Goal: Find specific page/section: Find specific page/section

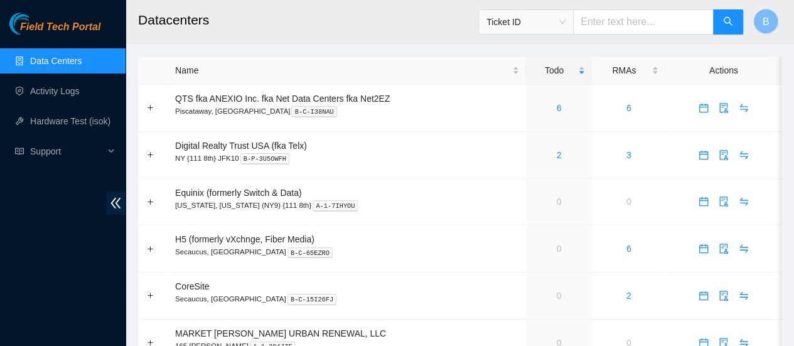
click at [56, 61] on link "Data Centers" at bounding box center [55, 61] width 51 height 10
click at [556, 107] on link "7" at bounding box center [558, 108] width 5 height 10
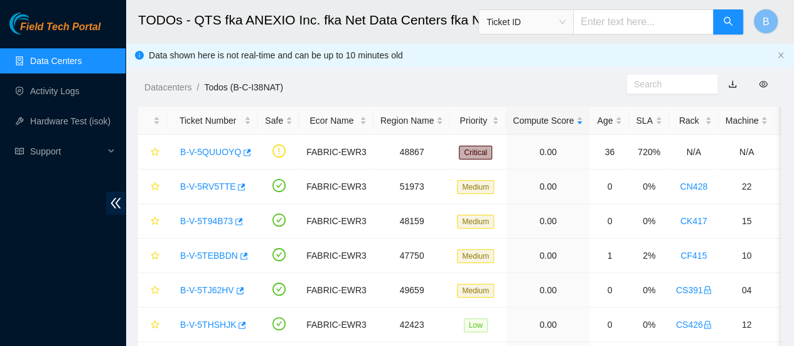
scroll to position [28, 0]
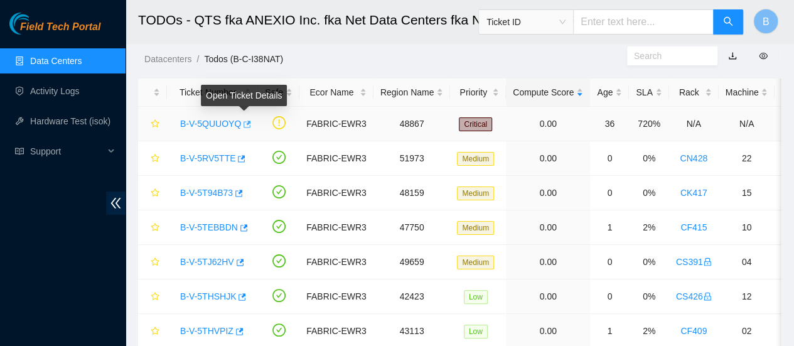
click at [246, 124] on icon "button" at bounding box center [247, 123] width 8 height 7
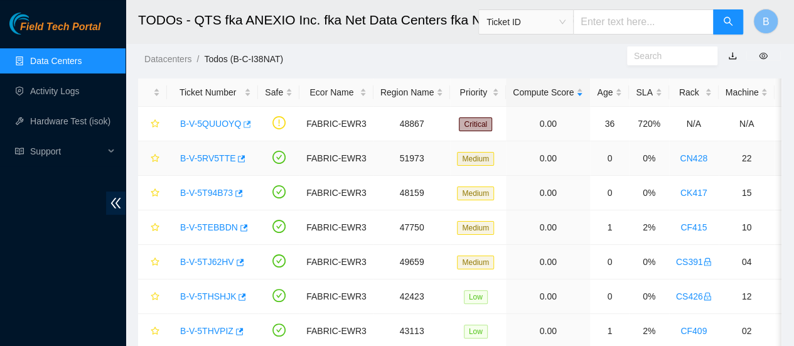
scroll to position [77, 0]
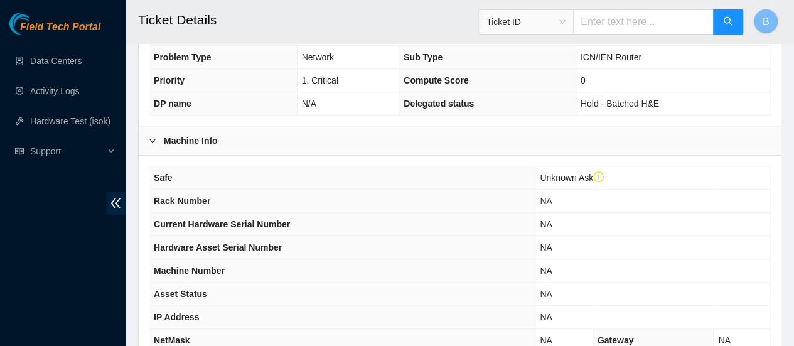
scroll to position [517, 0]
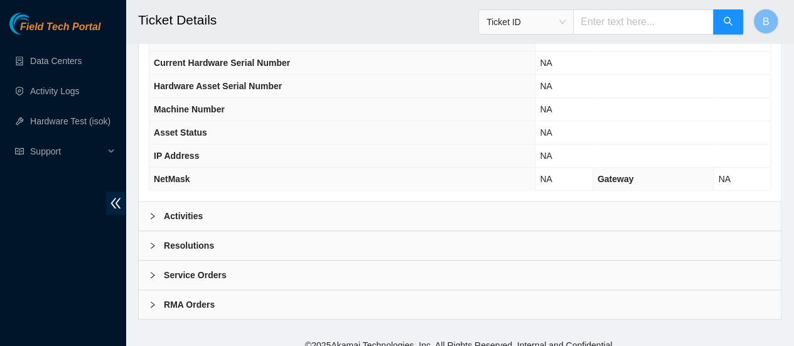
click at [166, 209] on b "Activities" at bounding box center [183, 216] width 39 height 14
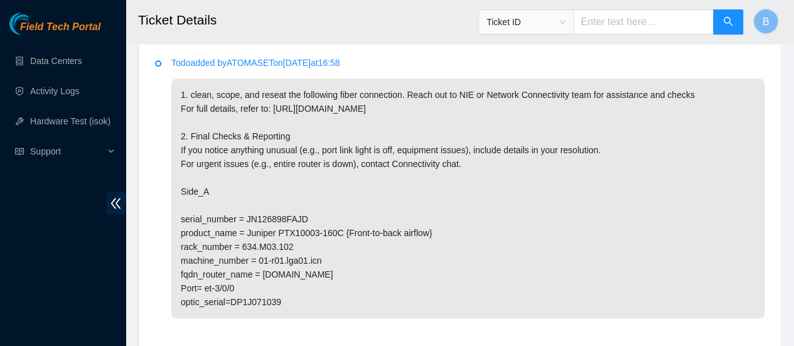
scroll to position [705, 0]
